Goal: Transaction & Acquisition: Purchase product/service

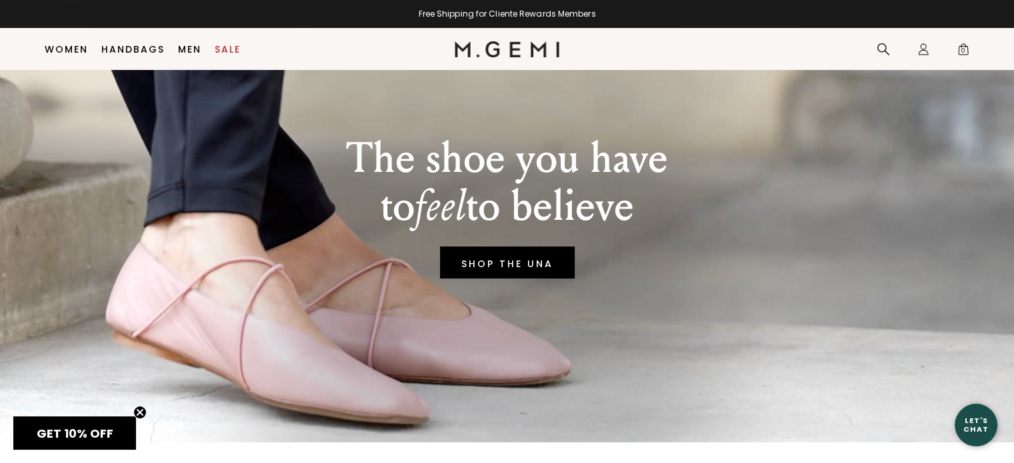
scroll to position [171, 0]
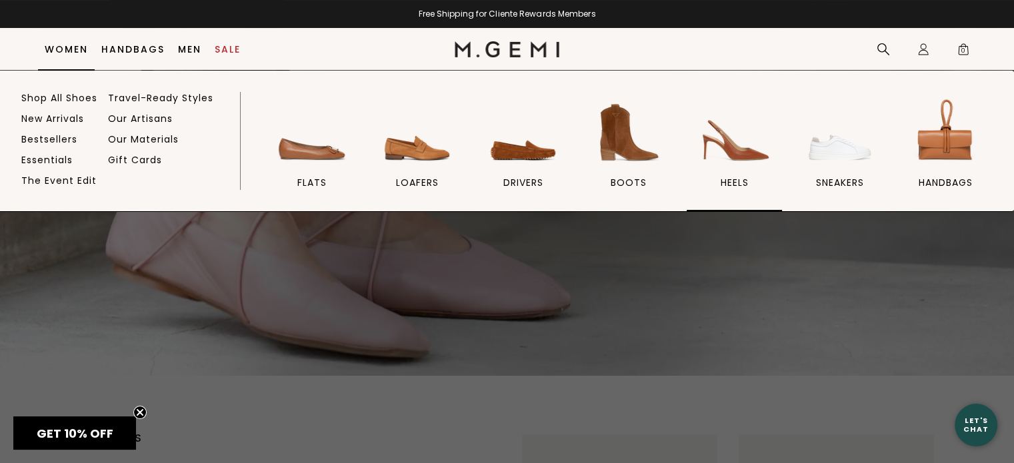
click at [730, 151] on img at bounding box center [733, 132] width 75 height 75
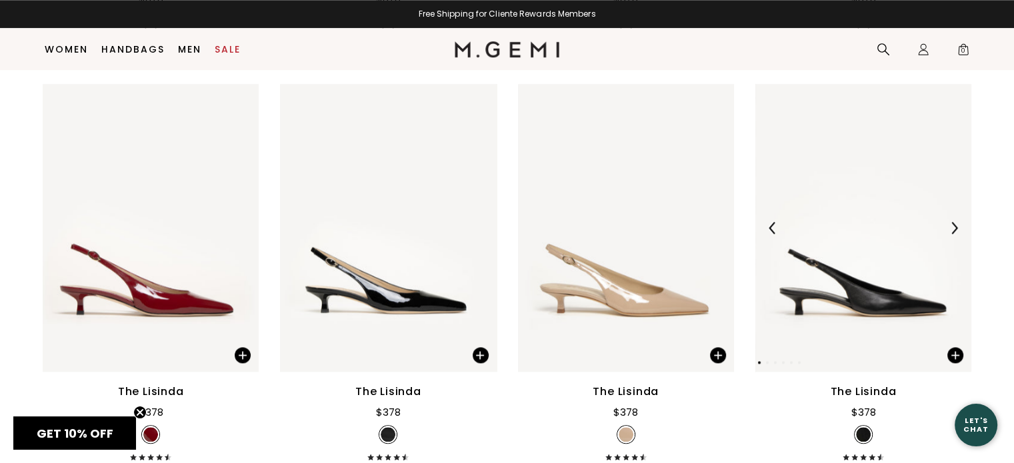
scroll to position [1437, 0]
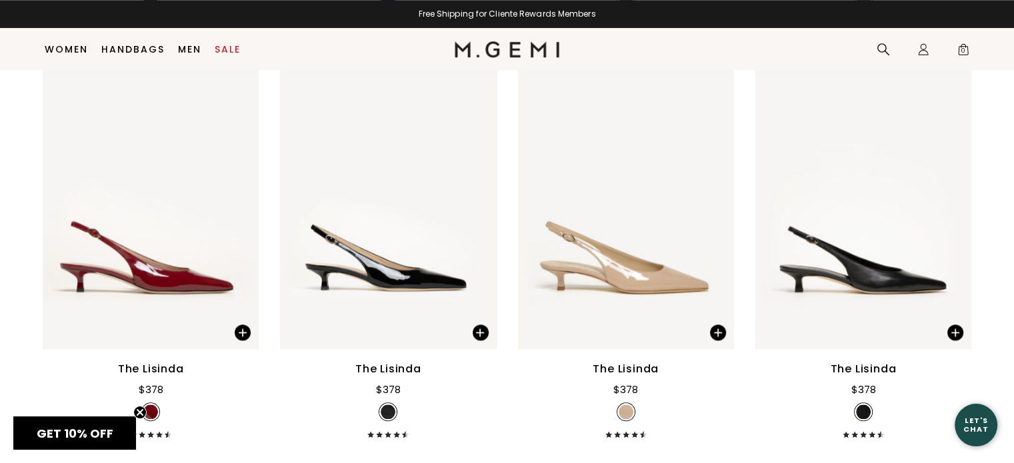
click at [392, 364] on div "The Lisinda" at bounding box center [388, 369] width 66 height 16
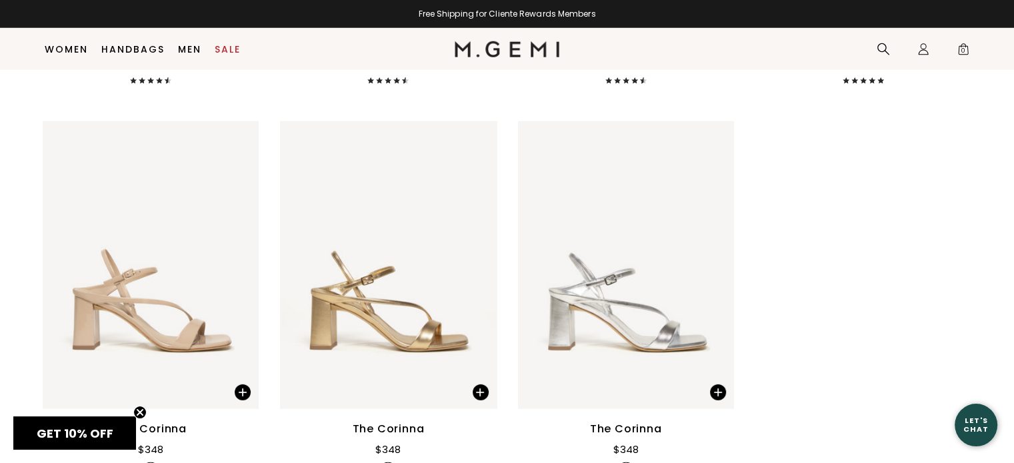
scroll to position [3903, 0]
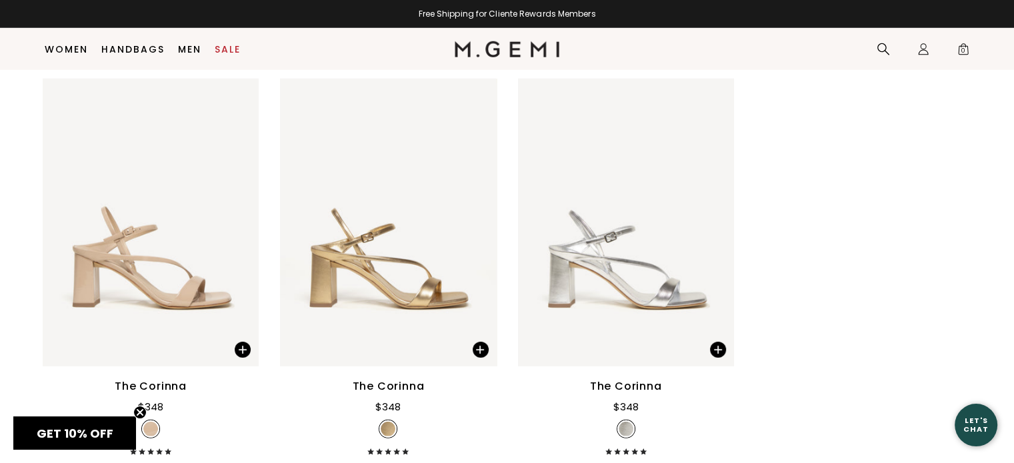
click at [141, 413] on icon "Close teaser" at bounding box center [139, 412] width 5 height 5
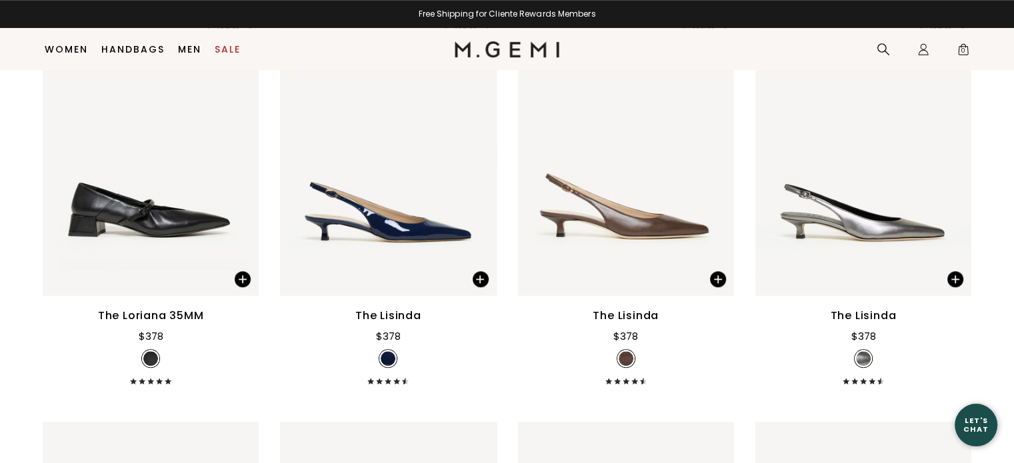
scroll to position [1104, 0]
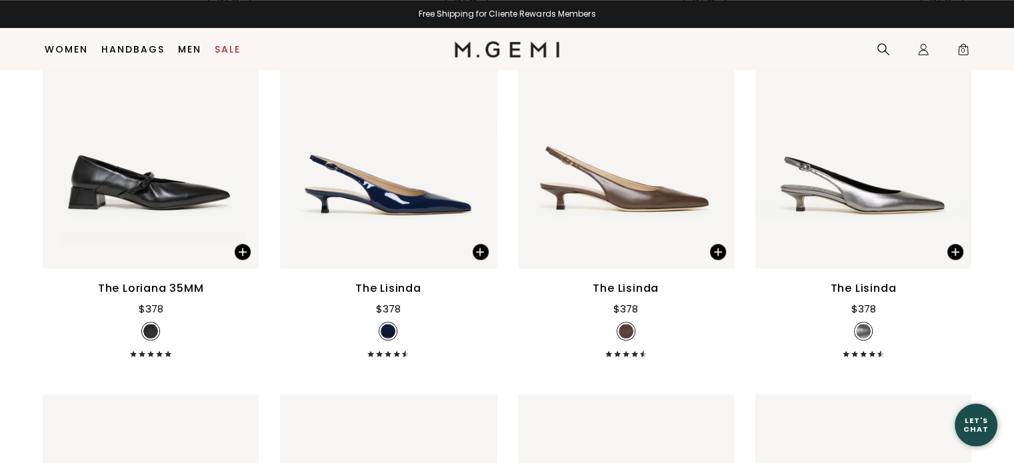
click at [398, 281] on div "The Lisinda" at bounding box center [388, 289] width 66 height 16
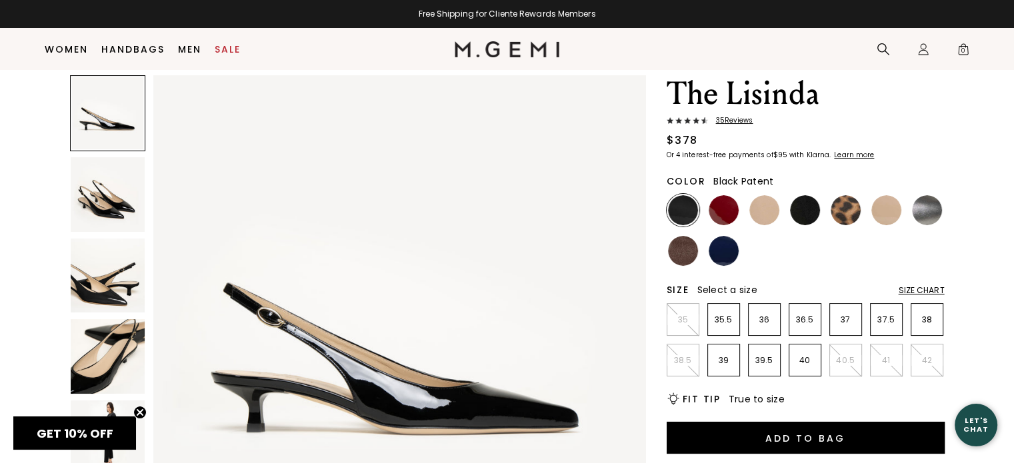
scroll to position [38, 0]
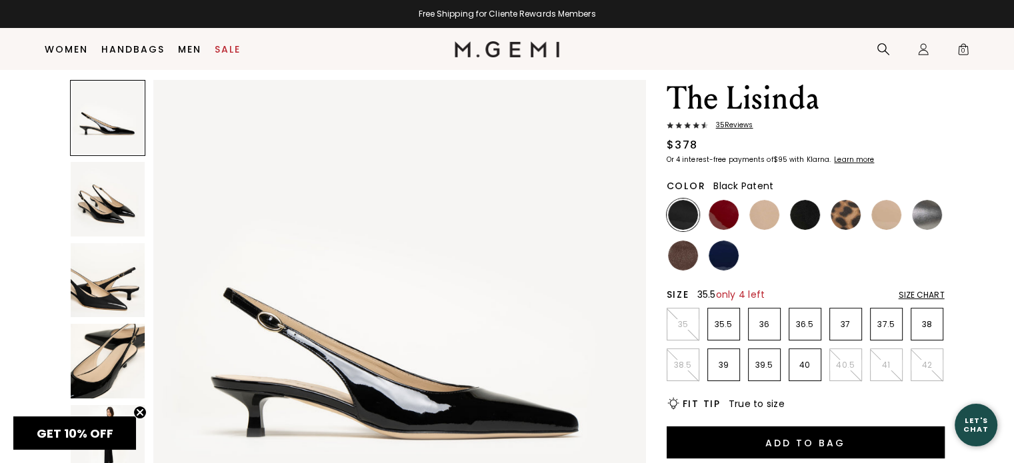
click at [727, 326] on p "35.5" at bounding box center [723, 324] width 31 height 11
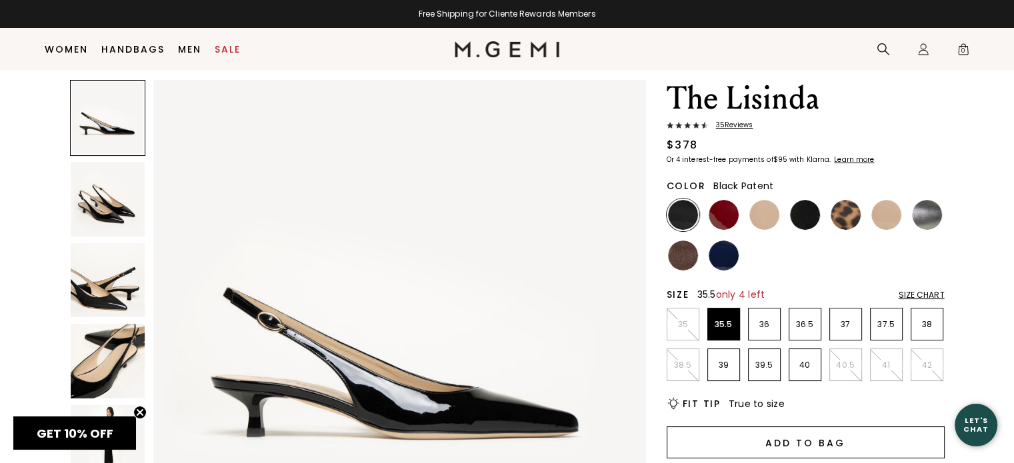
click at [764, 439] on button "Add to Bag" at bounding box center [805, 442] width 278 height 32
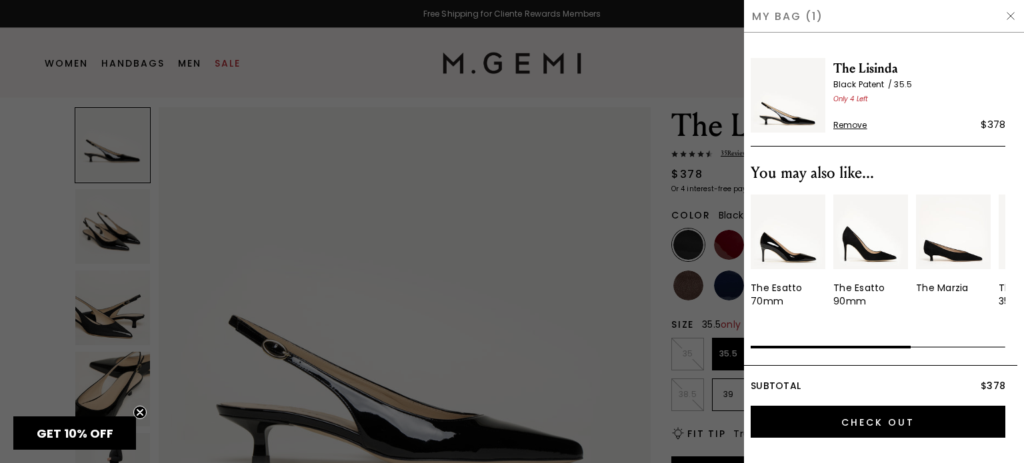
click at [505, 146] on div at bounding box center [512, 231] width 1024 height 463
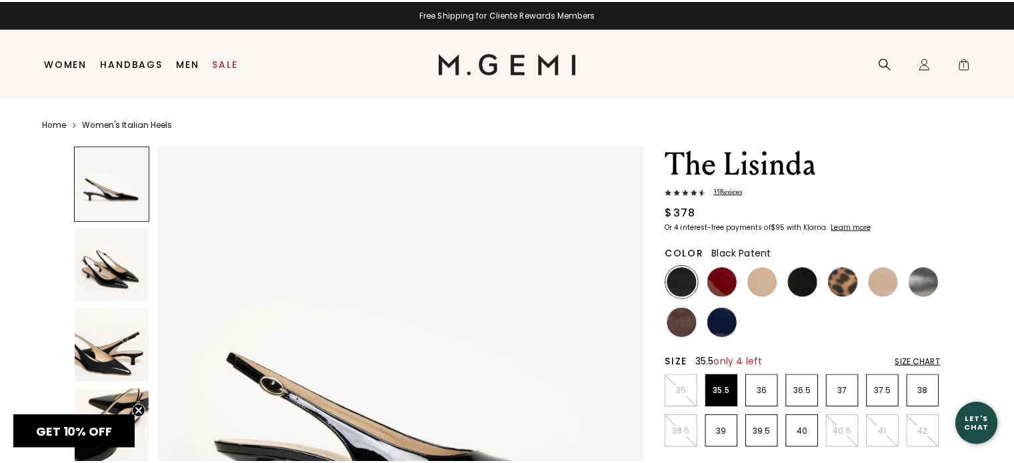
scroll to position [37, 0]
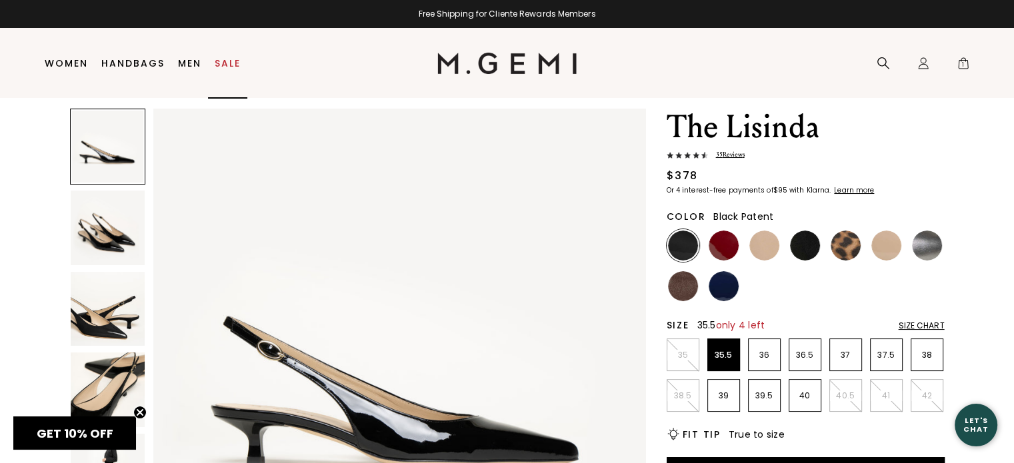
click at [229, 61] on link "Sale" at bounding box center [228, 63] width 26 height 11
click at [730, 248] on img at bounding box center [723, 246] width 30 height 30
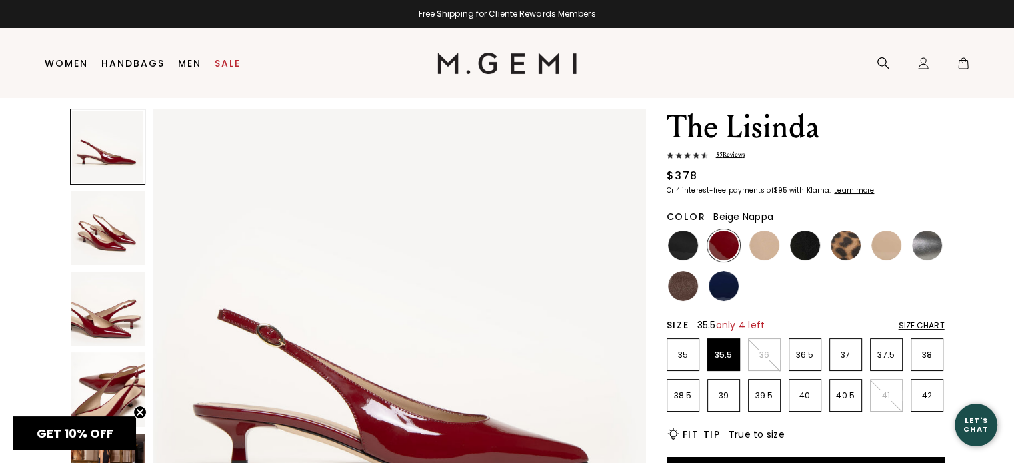
click at [767, 248] on img at bounding box center [764, 246] width 30 height 30
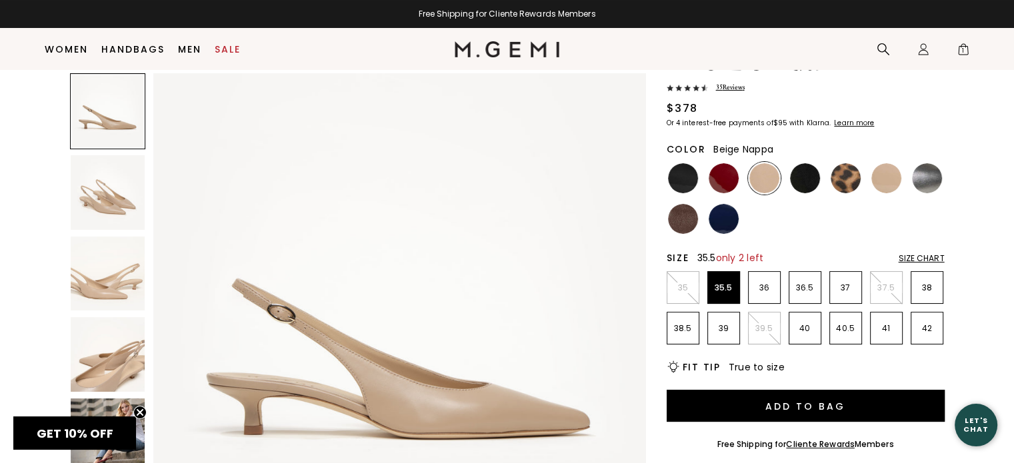
scroll to position [76, 0]
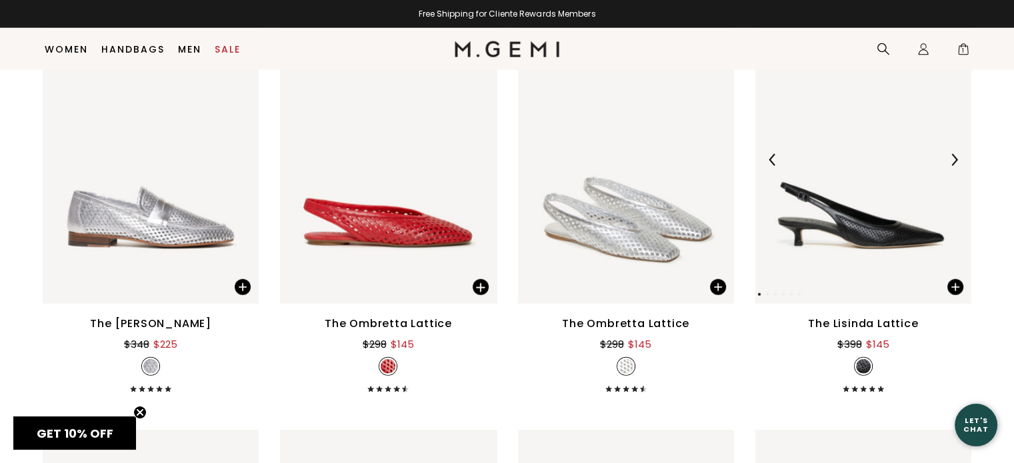
scroll to position [3436, 0]
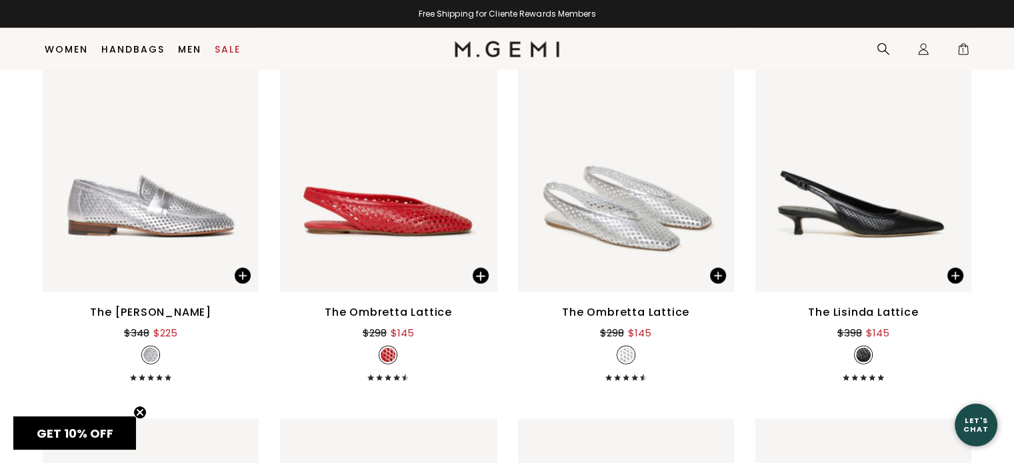
click at [871, 312] on div "The Lisinda Lattice" at bounding box center [863, 313] width 110 height 16
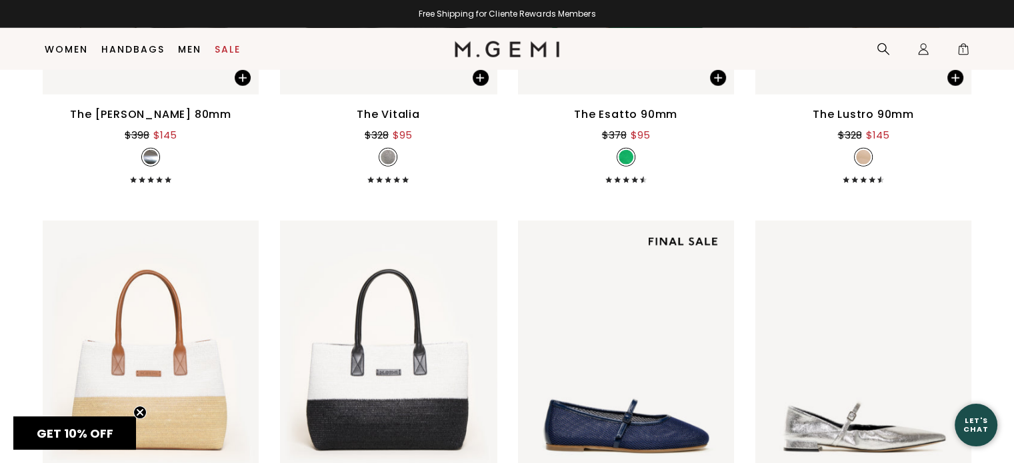
scroll to position [0, 0]
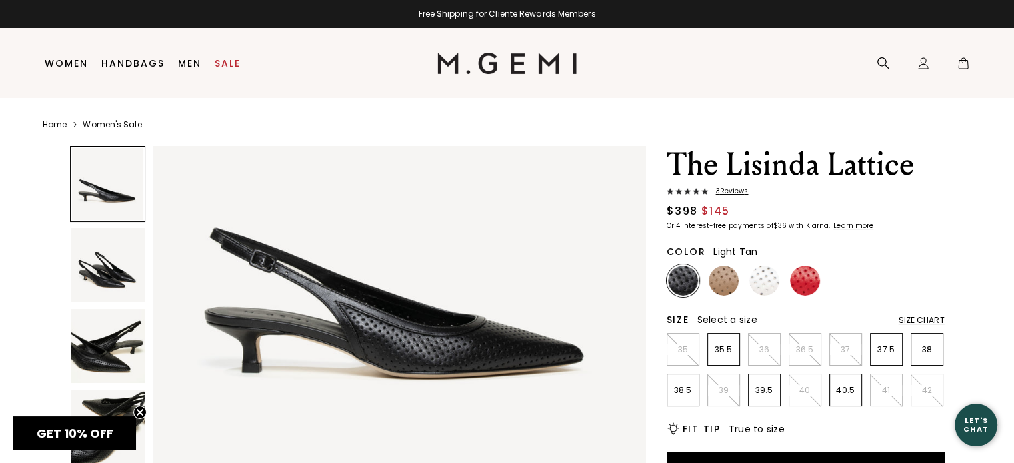
click at [722, 283] on img at bounding box center [723, 281] width 30 height 30
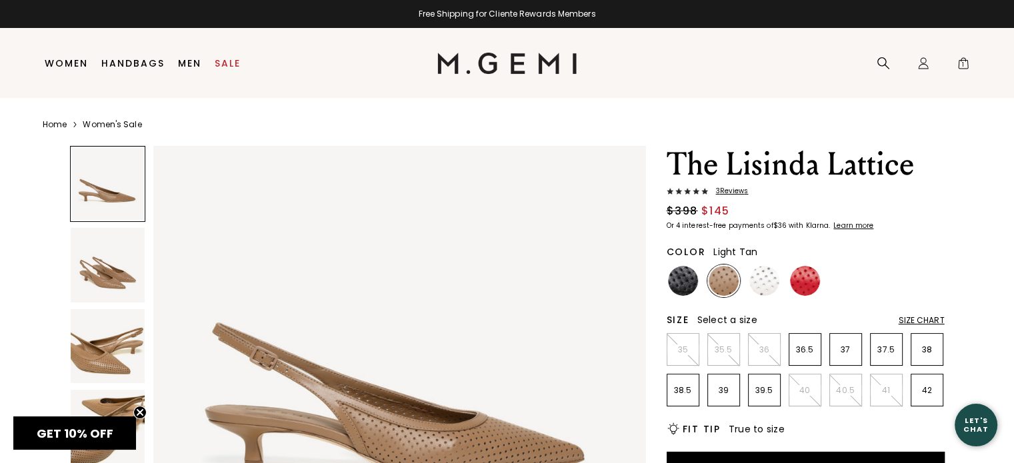
scroll to position [67, 0]
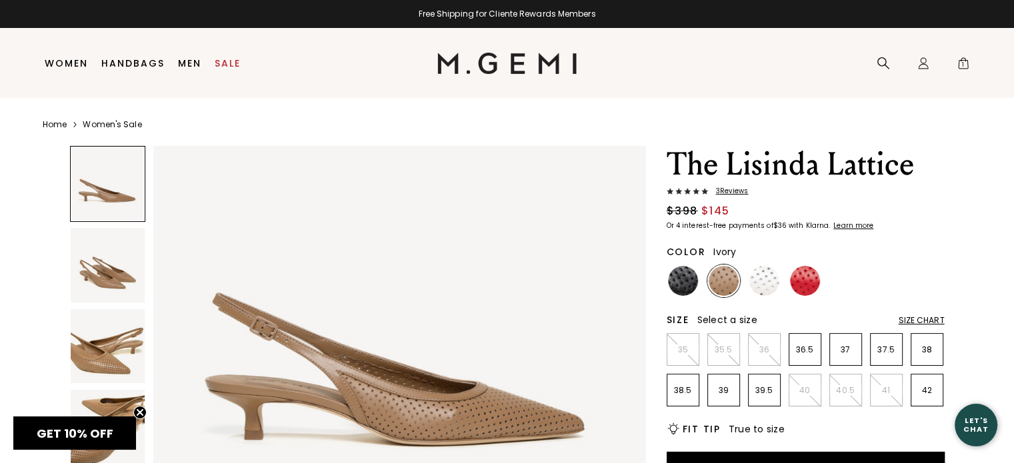
click at [762, 277] on img at bounding box center [764, 281] width 30 height 30
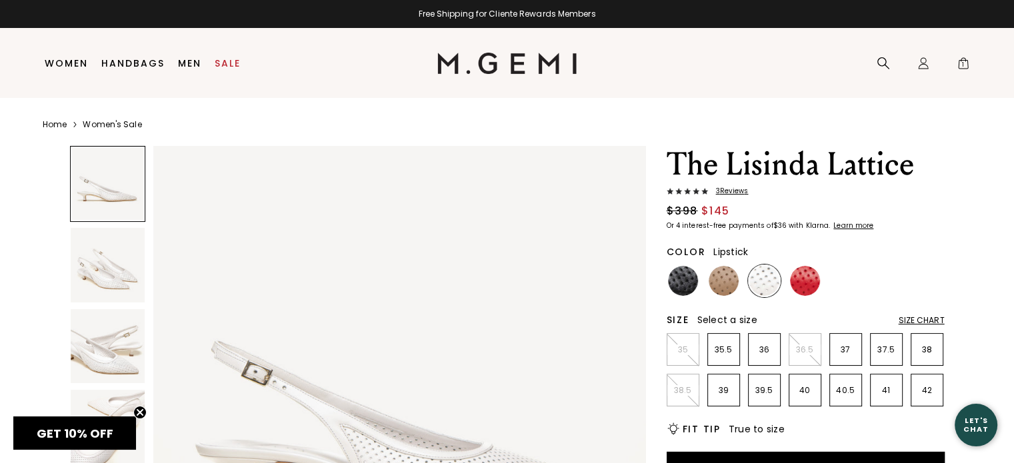
click at [810, 277] on img at bounding box center [805, 281] width 30 height 30
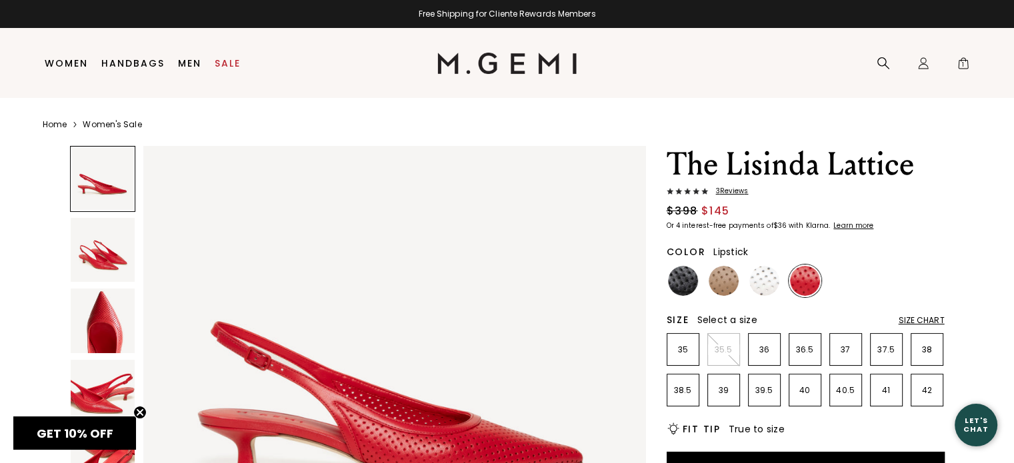
scroll to position [67, 0]
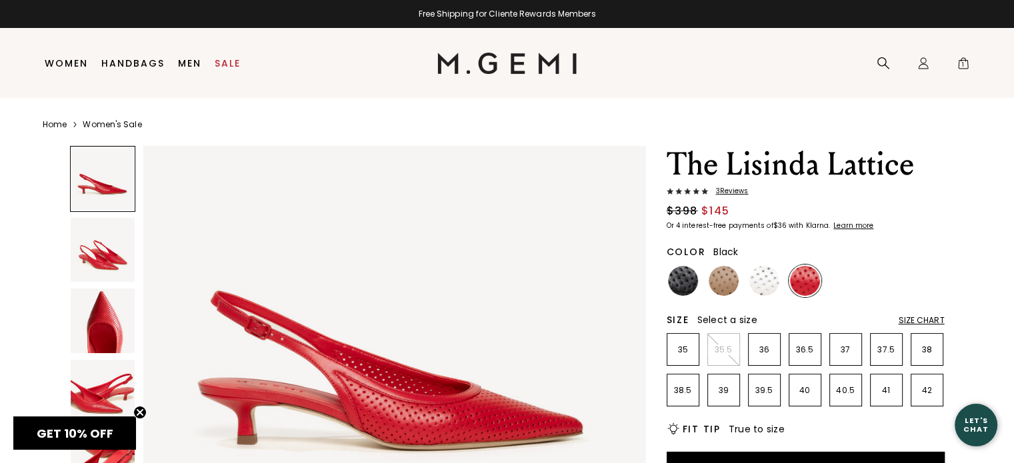
click at [680, 282] on img at bounding box center [683, 281] width 30 height 30
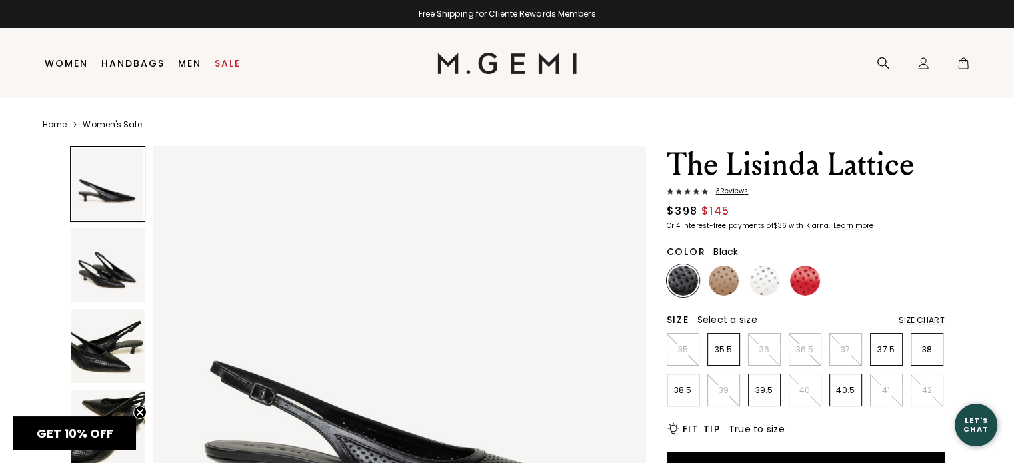
scroll to position [67, 0]
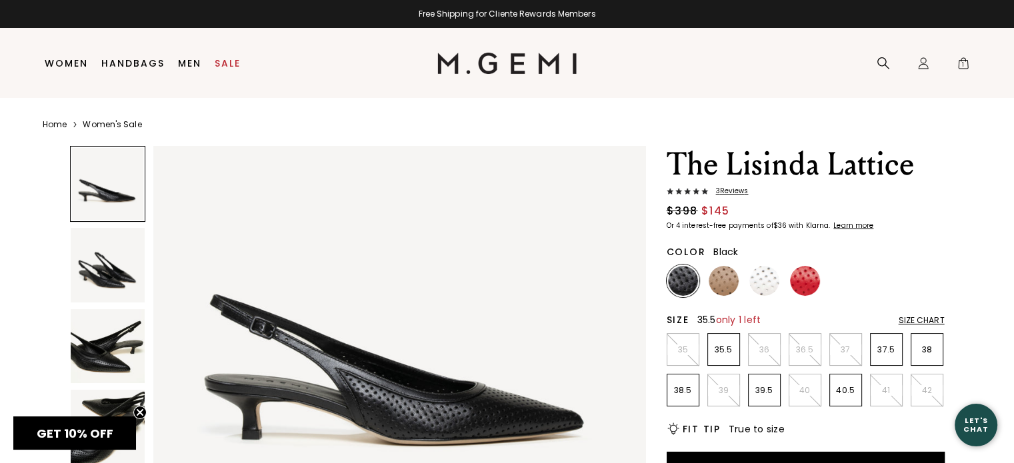
click at [722, 341] on li "35.5" at bounding box center [723, 349] width 33 height 33
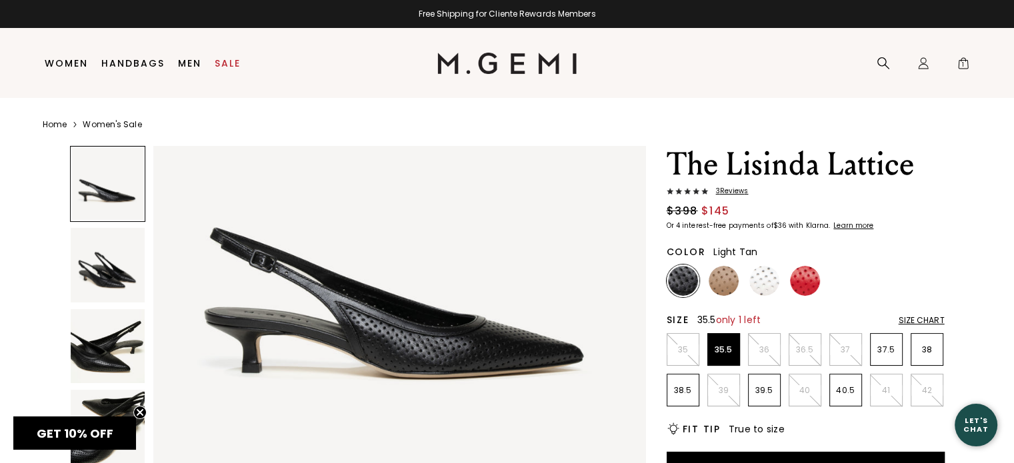
click at [719, 280] on img at bounding box center [723, 281] width 30 height 30
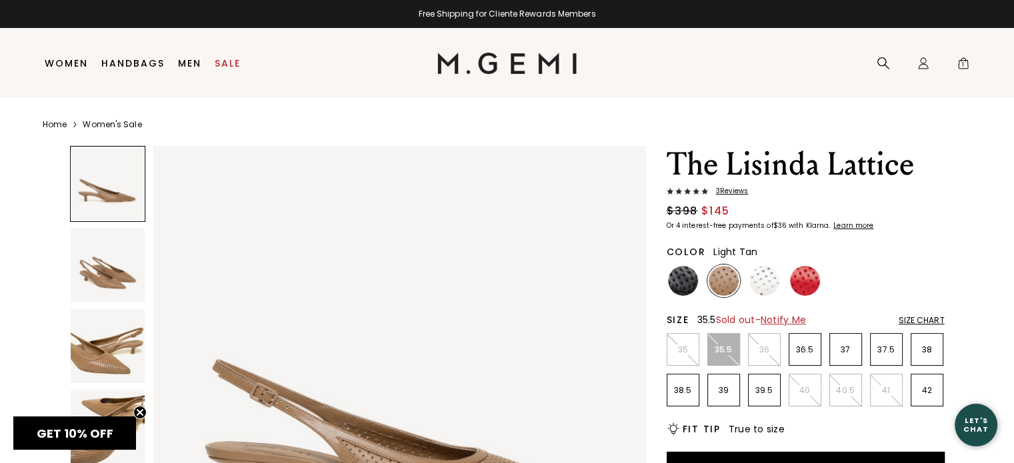
scroll to position [133, 0]
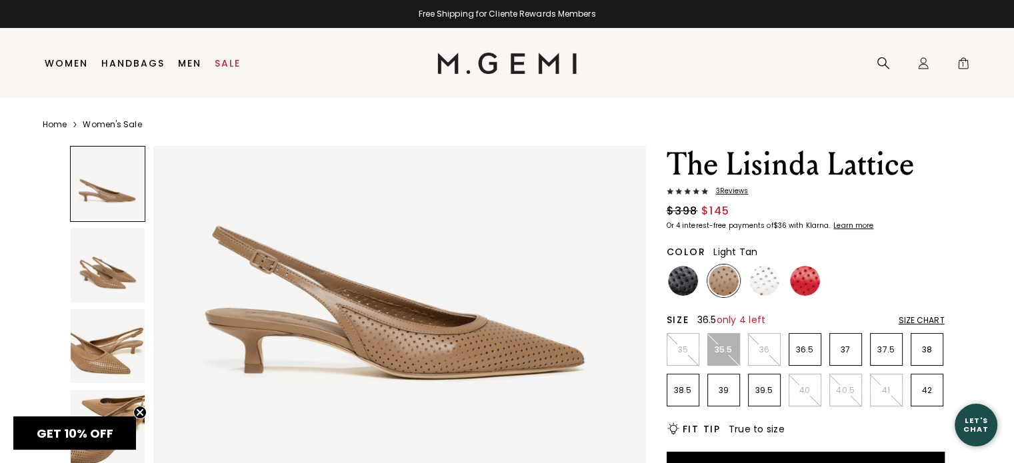
click at [808, 353] on p "36.5" at bounding box center [804, 349] width 31 height 11
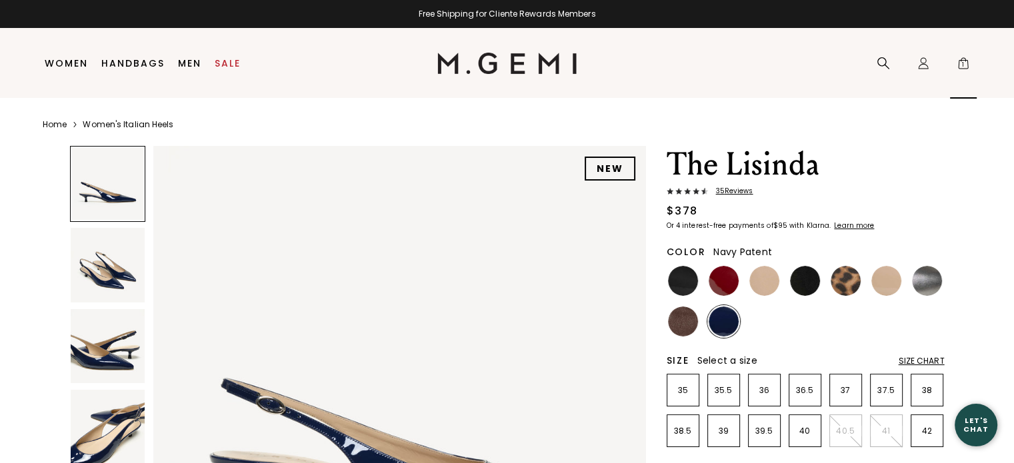
click at [966, 63] on span "1" at bounding box center [962, 65] width 13 height 13
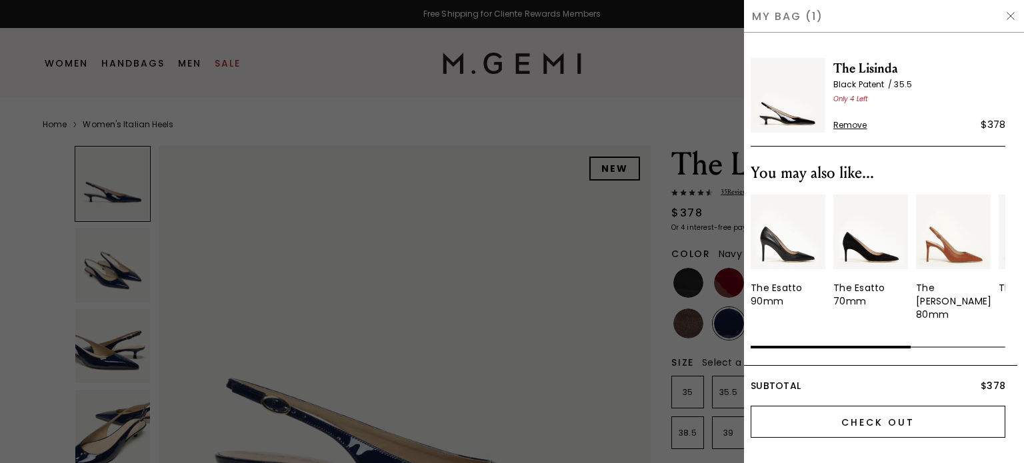
click at [892, 410] on input "Check Out" at bounding box center [877, 422] width 255 height 32
